Goal: Navigation & Orientation: Find specific page/section

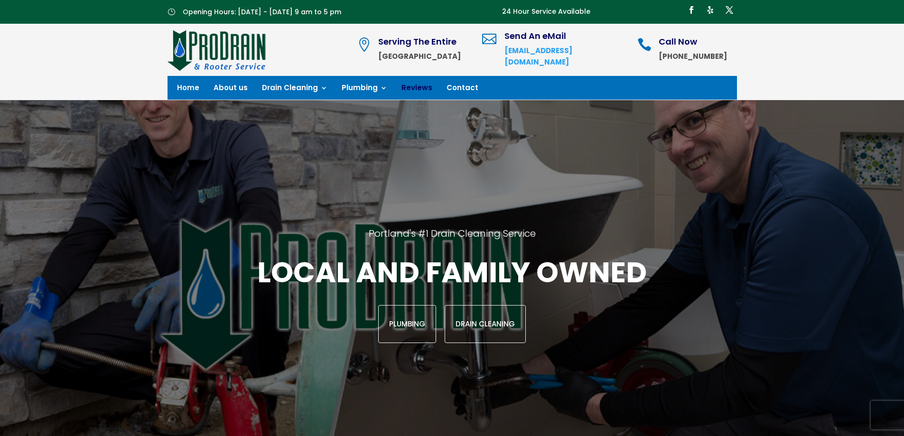
click at [404, 88] on link "Reviews" at bounding box center [416, 89] width 31 height 10
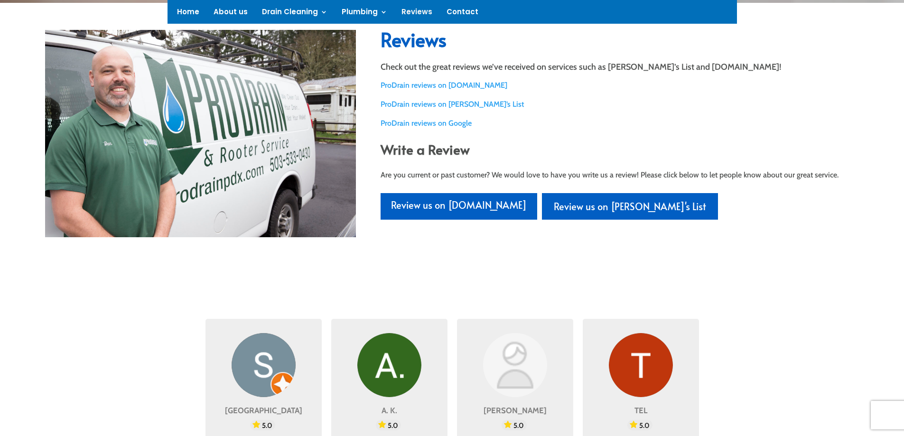
scroll to position [142, 0]
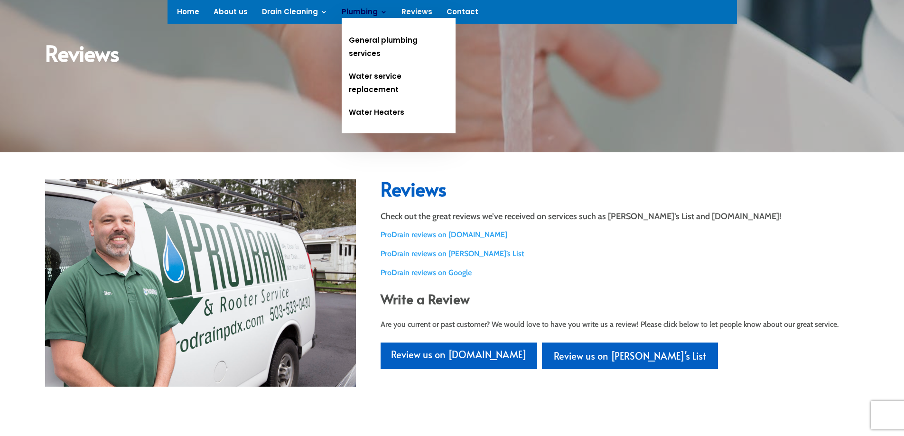
click at [350, 16] on link "Plumbing" at bounding box center [365, 14] width 46 height 10
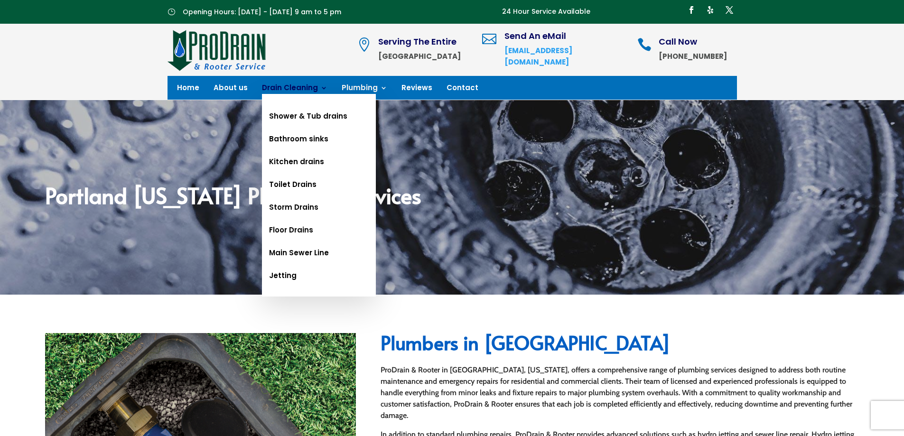
click at [267, 85] on link "Drain Cleaning" at bounding box center [294, 89] width 65 height 10
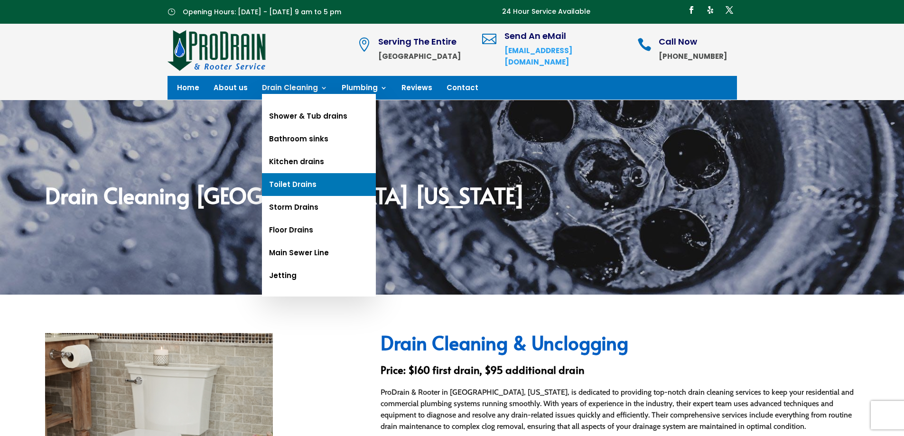
click at [309, 185] on link "Toilet Drains" at bounding box center [319, 184] width 114 height 23
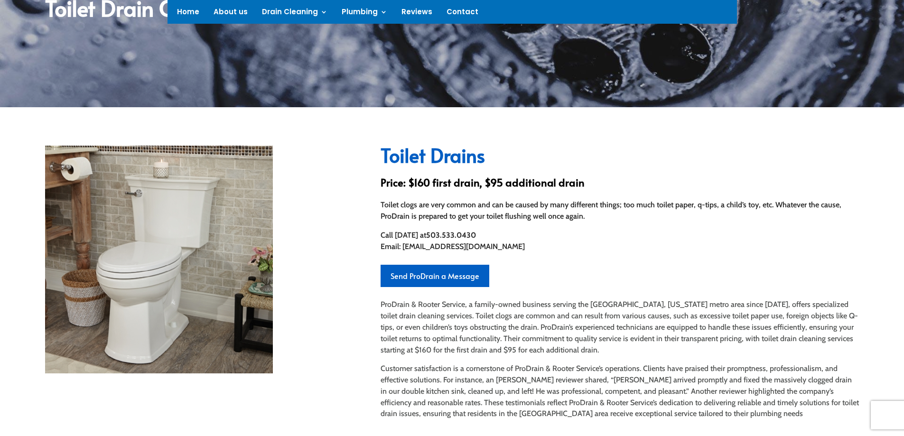
scroll to position [190, 0]
